Goal: Information Seeking & Learning: Learn about a topic

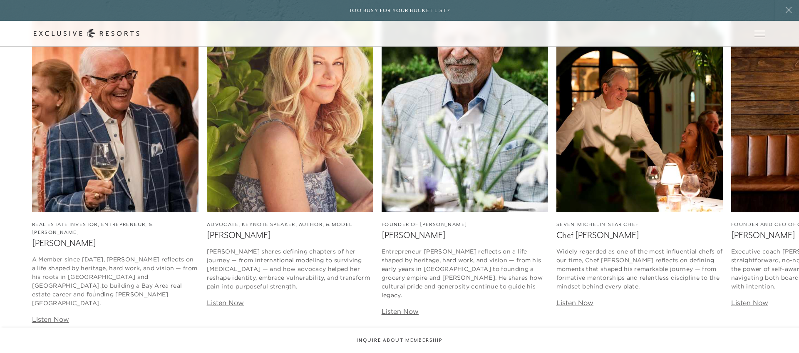
scroll to position [1194, 0]
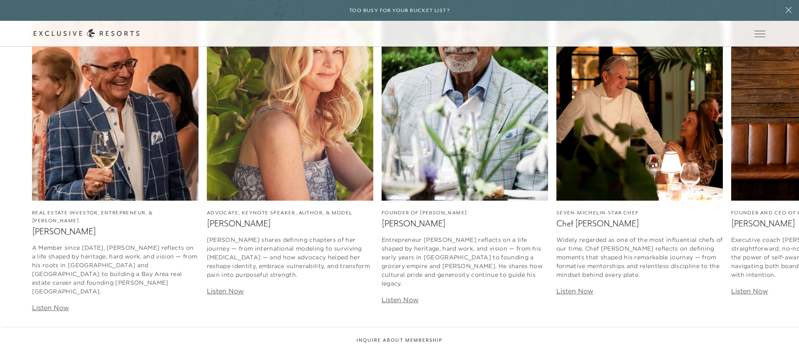
click at [112, 120] on img at bounding box center [115, 97] width 166 height 208
click at [52, 303] on link "Listen Now" at bounding box center [50, 307] width 37 height 8
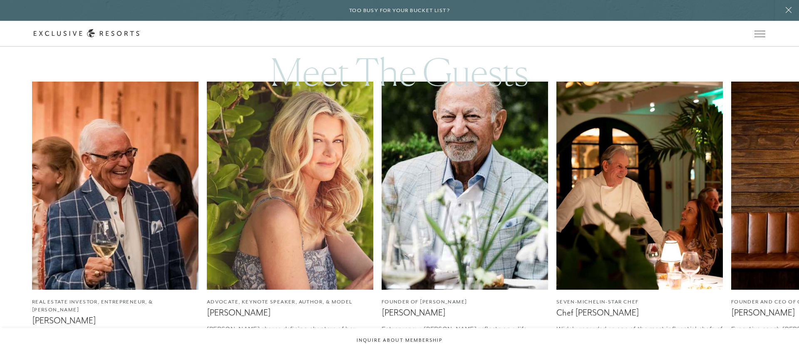
scroll to position [1099, 0]
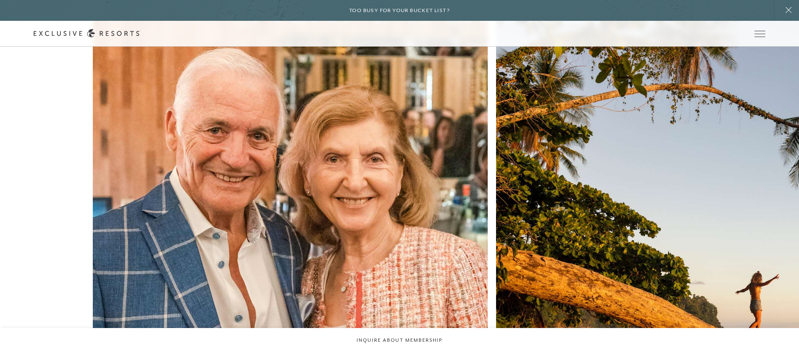
scroll to position [3844, 0]
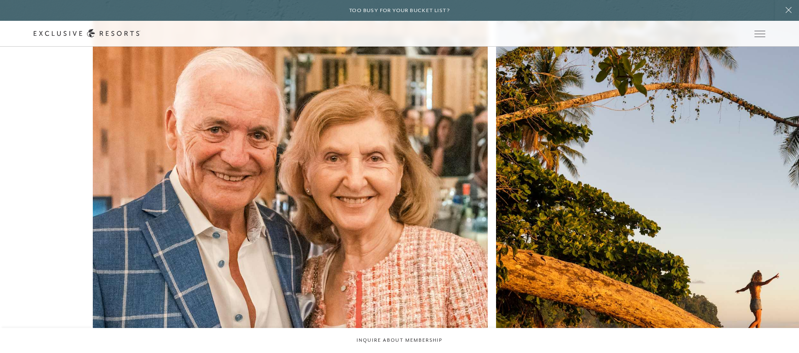
click at [161, 163] on img at bounding box center [290, 215] width 435 height 435
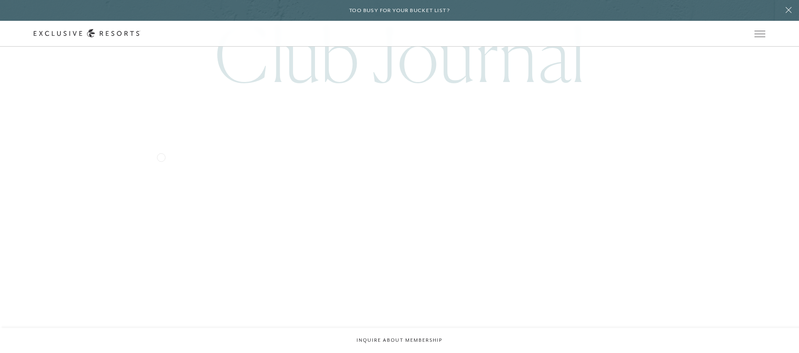
scroll to position [2540, 0]
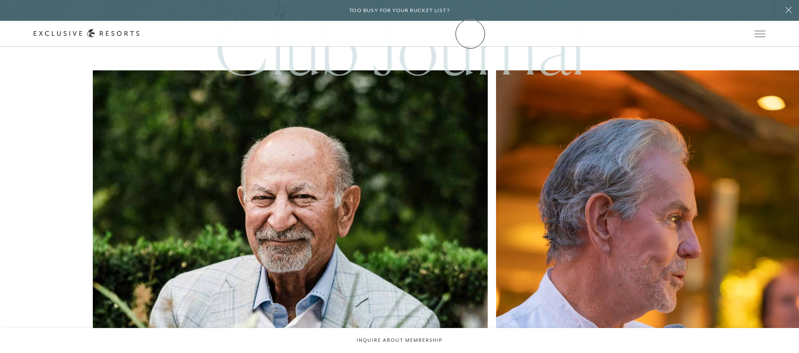
click at [0, 0] on link "Community" at bounding box center [0, 0] width 0 height 0
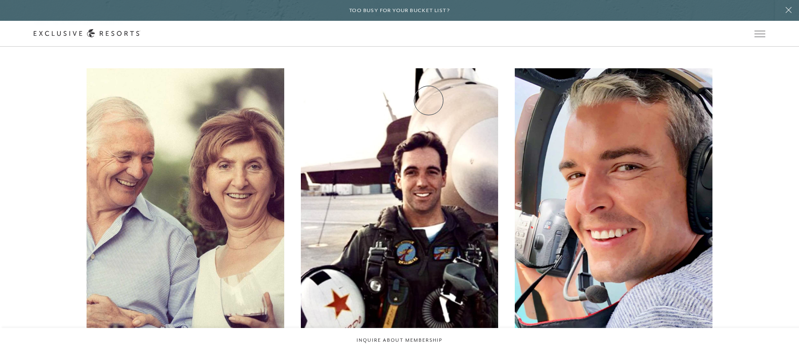
scroll to position [2085, 0]
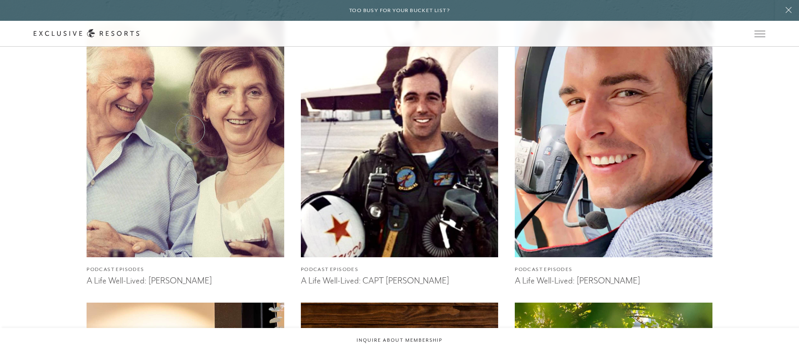
click at [190, 130] on img at bounding box center [185, 126] width 217 height 290
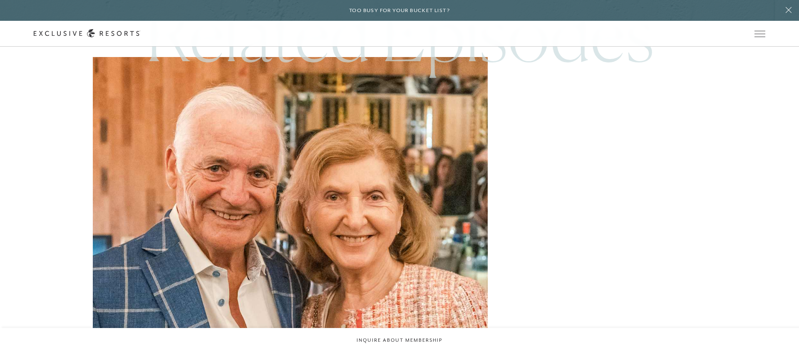
scroll to position [1235, 0]
